Goal: Communication & Community: Answer question/provide support

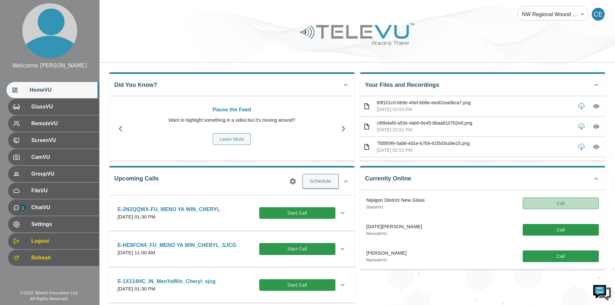
click at [309, 138] on button "Call" at bounding box center [560, 204] width 76 height 12
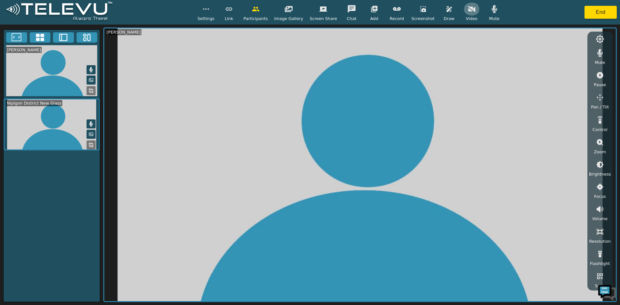
click at [309, 7] on icon "button" at bounding box center [472, 9] width 8 height 6
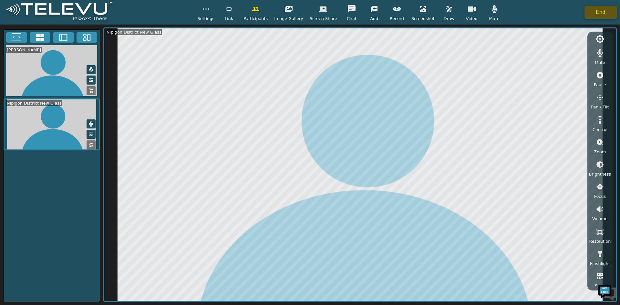
click at [309, 12] on button "End" at bounding box center [600, 12] width 32 height 13
